Goal: Task Accomplishment & Management: Manage account settings

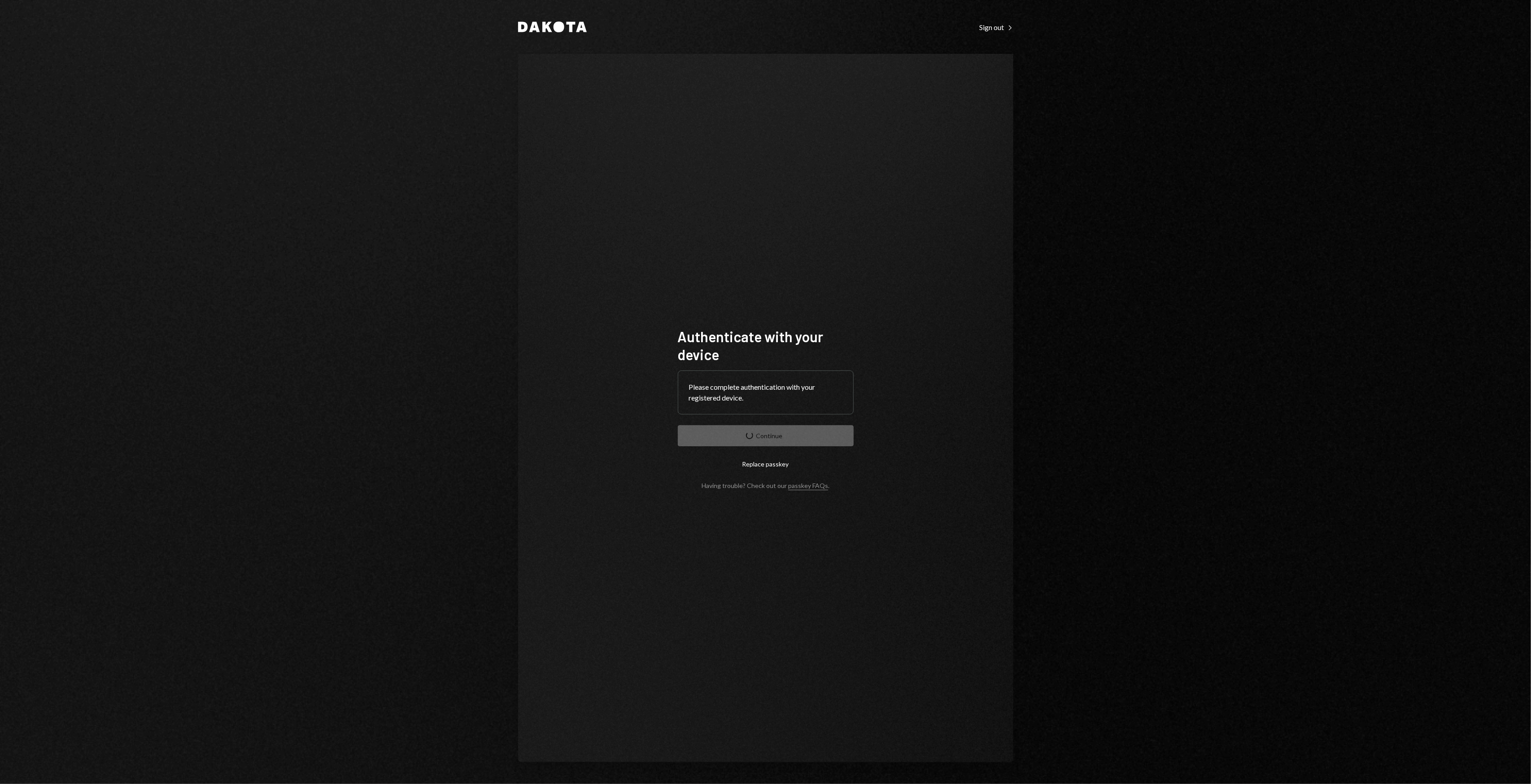
click at [743, 318] on div "Authenticate with your device Please complete authentication with your register…" at bounding box center [766, 408] width 197 height 234
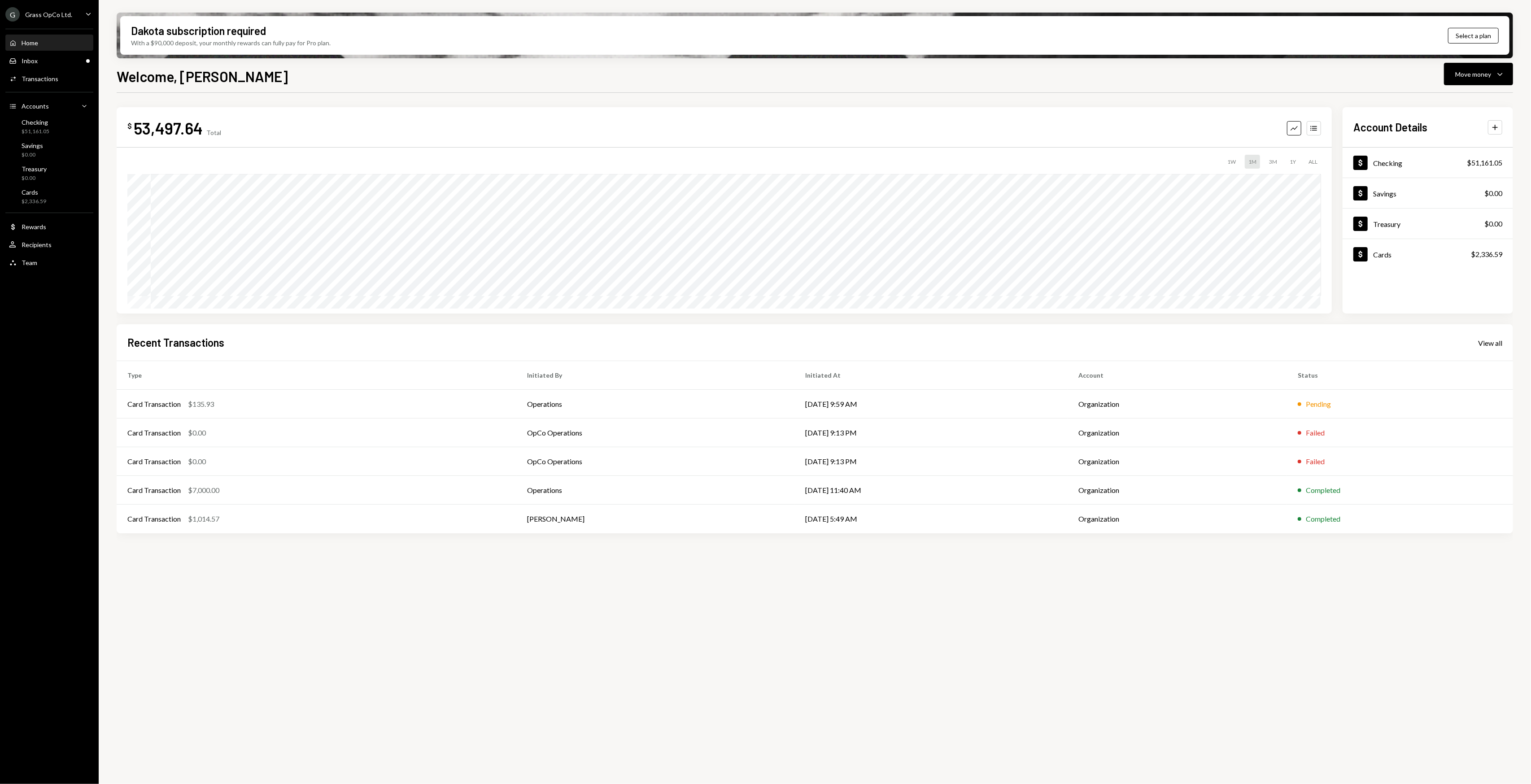
click at [79, 9] on div "G Grass OpCo Ltd. Caret Down" at bounding box center [49, 14] width 99 height 14
click at [61, 118] on div "Accounts View all accounts" at bounding box center [62, 126] width 107 height 16
drag, startPoint x: 61, startPoint y: 117, endPoint x: 65, endPoint y: 137, distance: 20.4
click at [62, 118] on div "Accounts View all accounts" at bounding box center [62, 126] width 107 height 16
click at [62, 139] on div "G Grass OpCo Ltd. Check" at bounding box center [62, 144] width 107 height 16
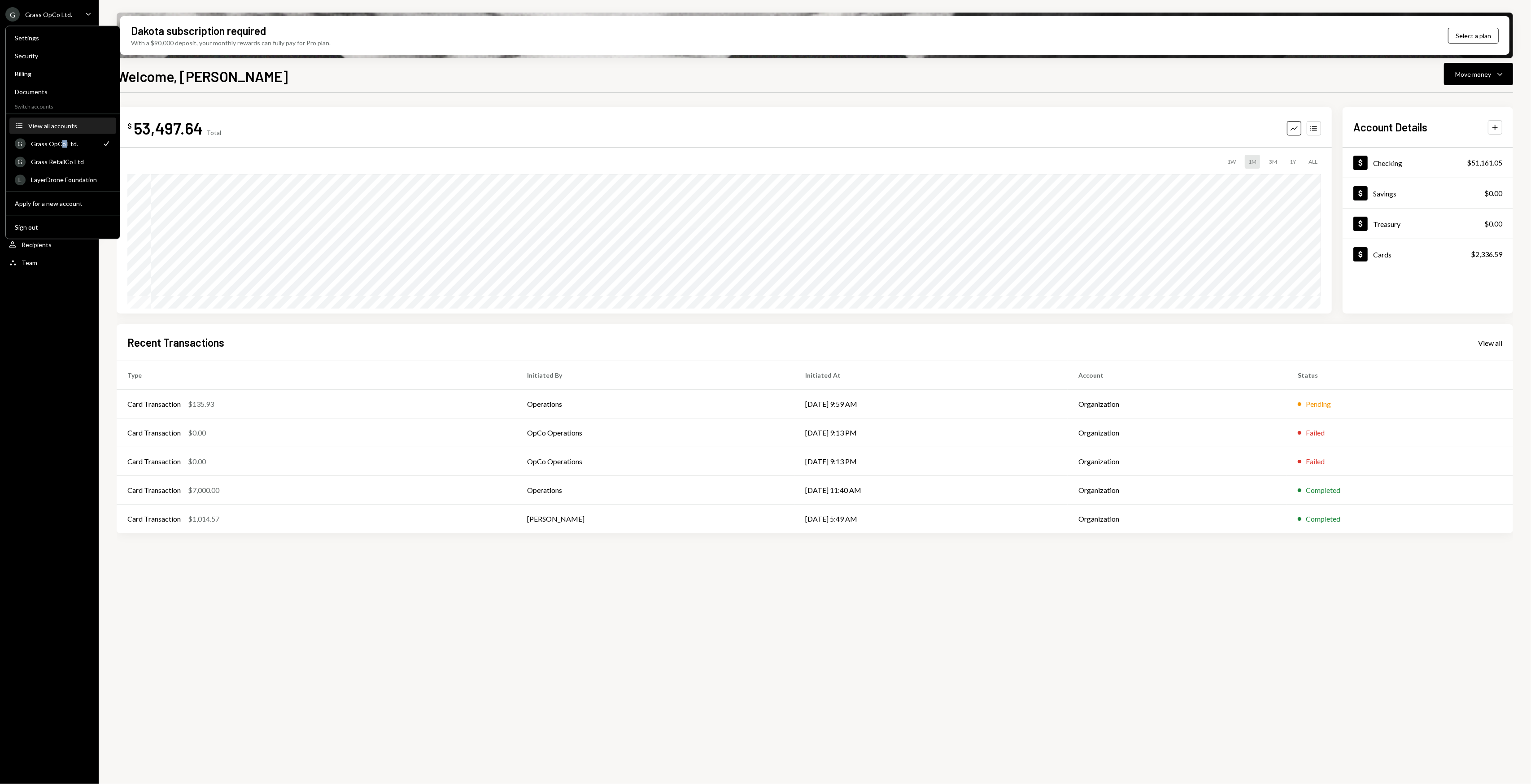
click at [61, 126] on div "View all accounts" at bounding box center [69, 126] width 83 height 7
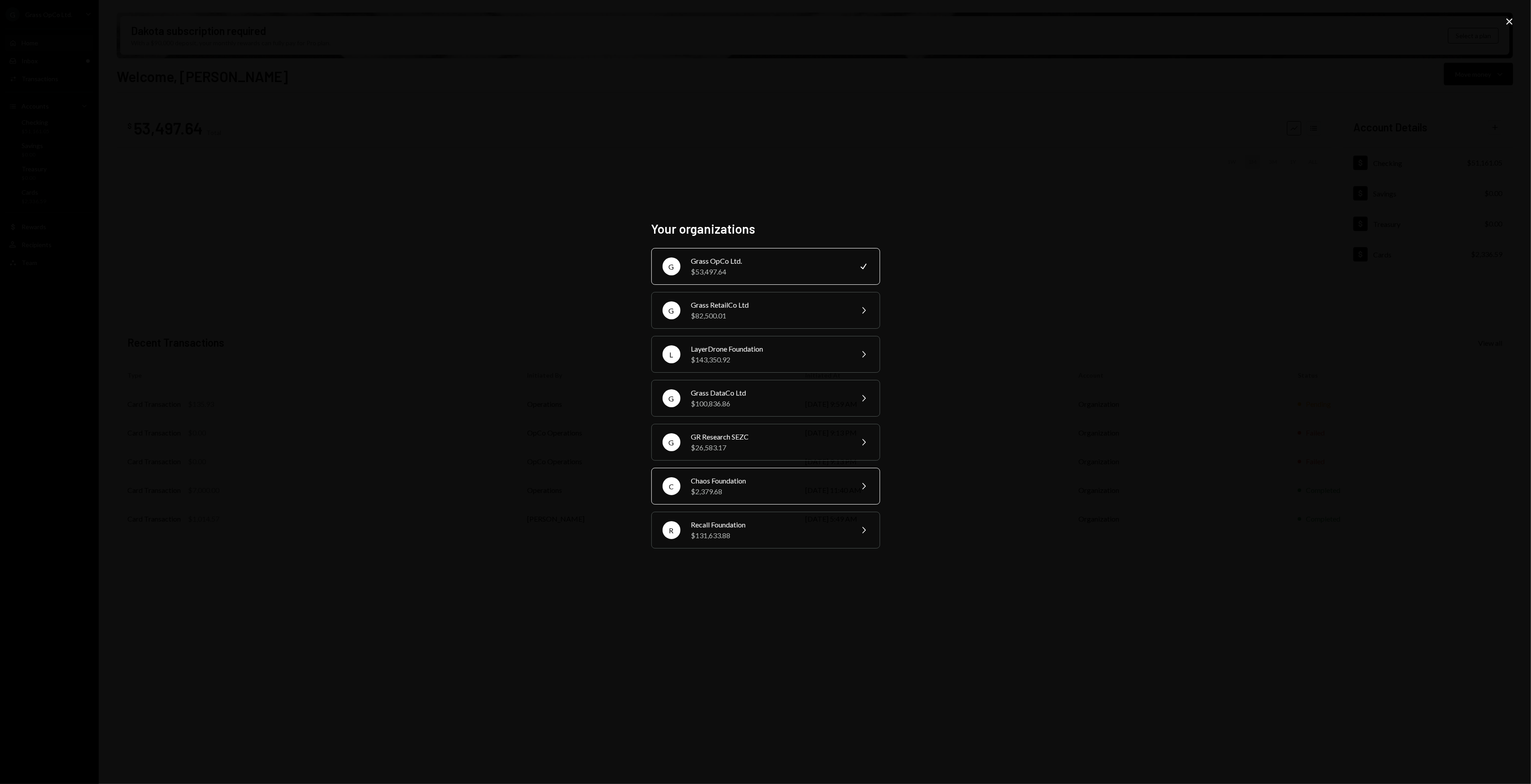
click at [723, 483] on div "Chaos Foundation" at bounding box center [769, 481] width 157 height 11
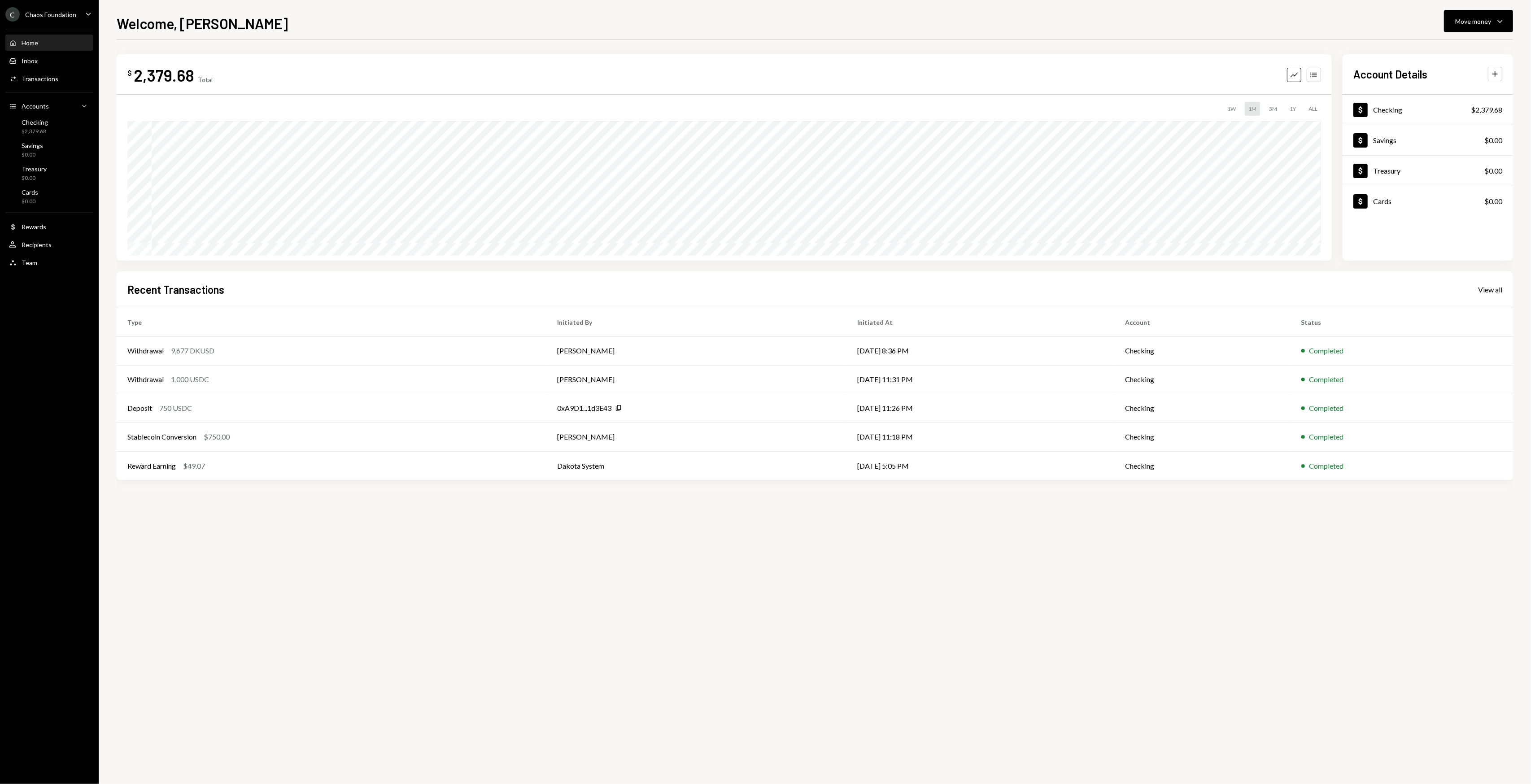
drag, startPoint x: 407, startPoint y: 584, endPoint x: 318, endPoint y: 566, distance: 90.8
click at [318, 566] on div "$ 2,379.68 Total Graph Accounts 1W 1M 3M 1Y ALL $2,379.68 Sep 15, 2025 Account …" at bounding box center [815, 411] width 1396 height 744
click at [305, 560] on div "$ 2,379.68 Total Graph Accounts 1W 1M 3M 1Y ALL $2,379.68 Sep 15, 2025 Account …" at bounding box center [815, 411] width 1396 height 744
